Goal: Task Accomplishment & Management: Use online tool/utility

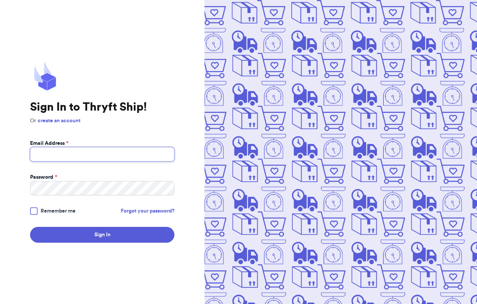
type input "[EMAIL_ADDRESS][DOMAIN_NAME]"
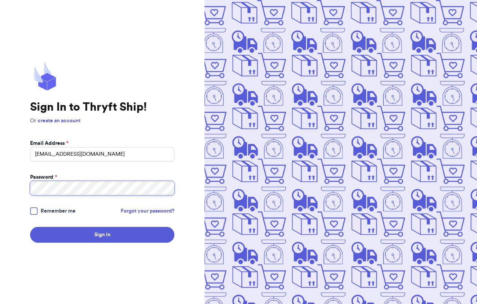
click at [102, 235] on button "Sign In" at bounding box center [102, 235] width 144 height 16
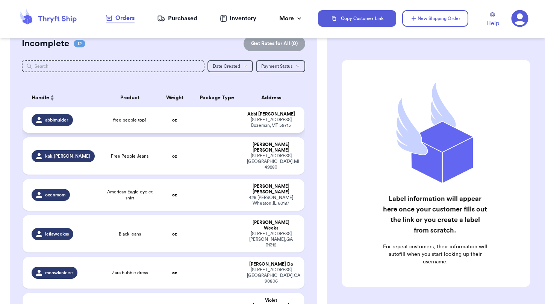
scroll to position [21, 1]
click at [172, 123] on strong "oz" at bounding box center [174, 120] width 5 height 5
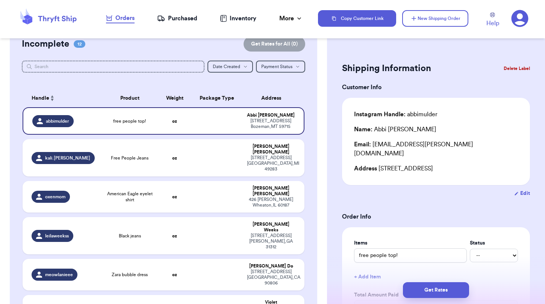
scroll to position [0, 0]
click at [130, 102] on div "Customer Link New Order Incomplete 12 Get Rates for All ( 0 ) Get Rates for All…" at bounding box center [272, 152] width 545 height 304
click at [177, 108] on div "Customer Link New Order Incomplete 12 Get Rates for All ( 0 ) Get Rates for All…" at bounding box center [272, 152] width 545 height 304
